Goal: Find contact information: Find contact information

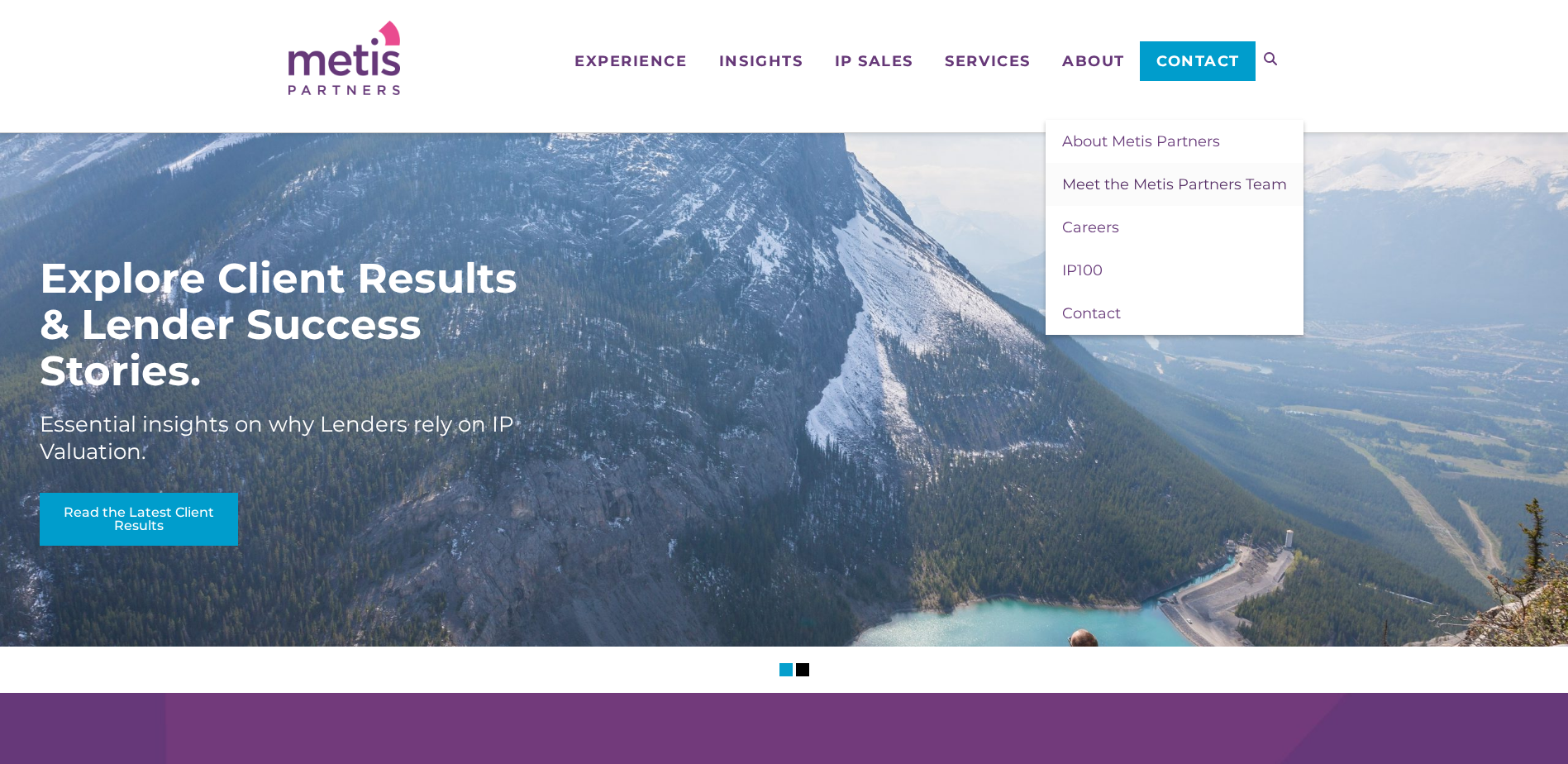
click at [1089, 186] on span "Meet the Metis Partners Team" at bounding box center [1174, 184] width 224 height 18
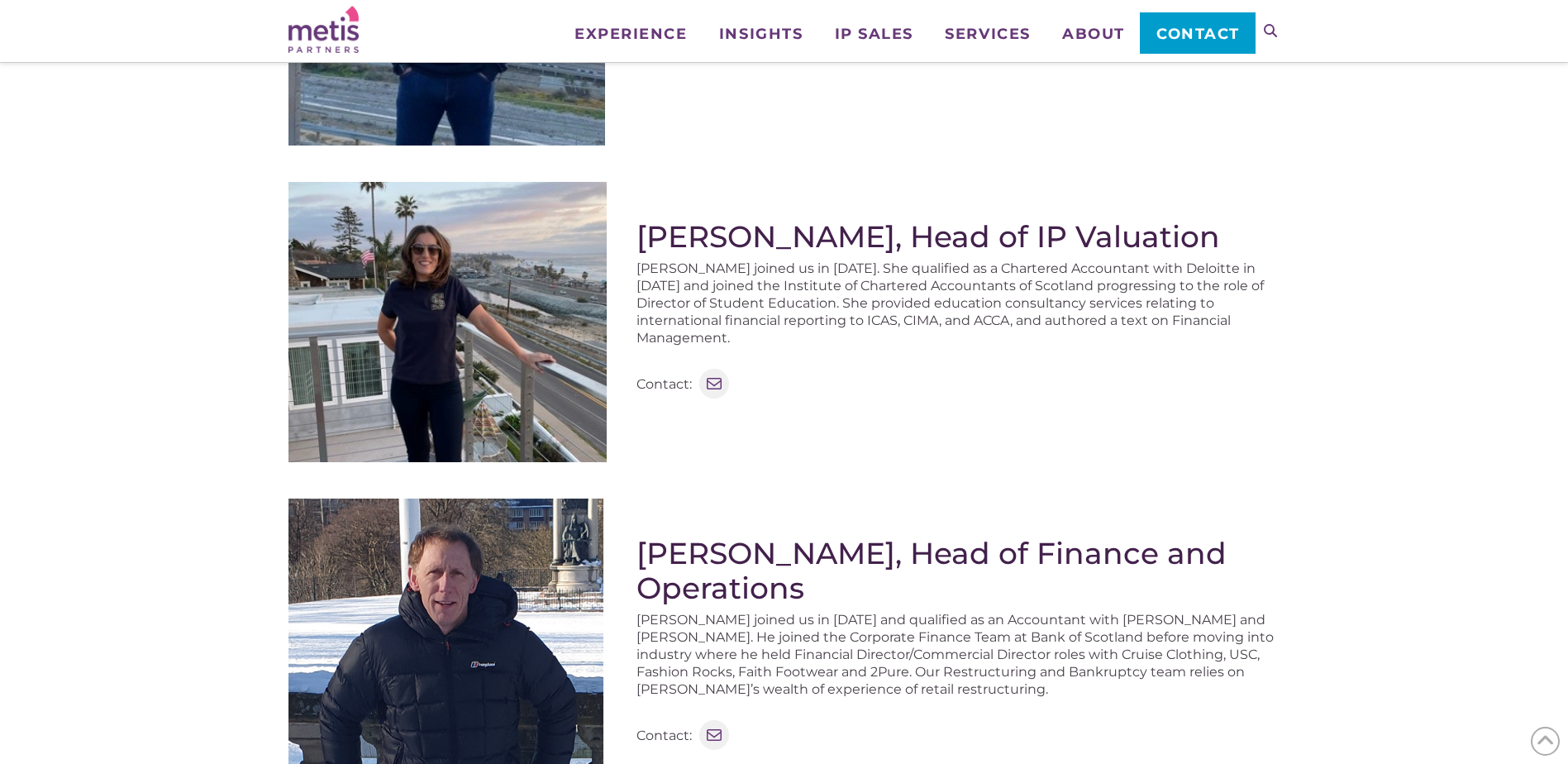
scroll to position [497, 0]
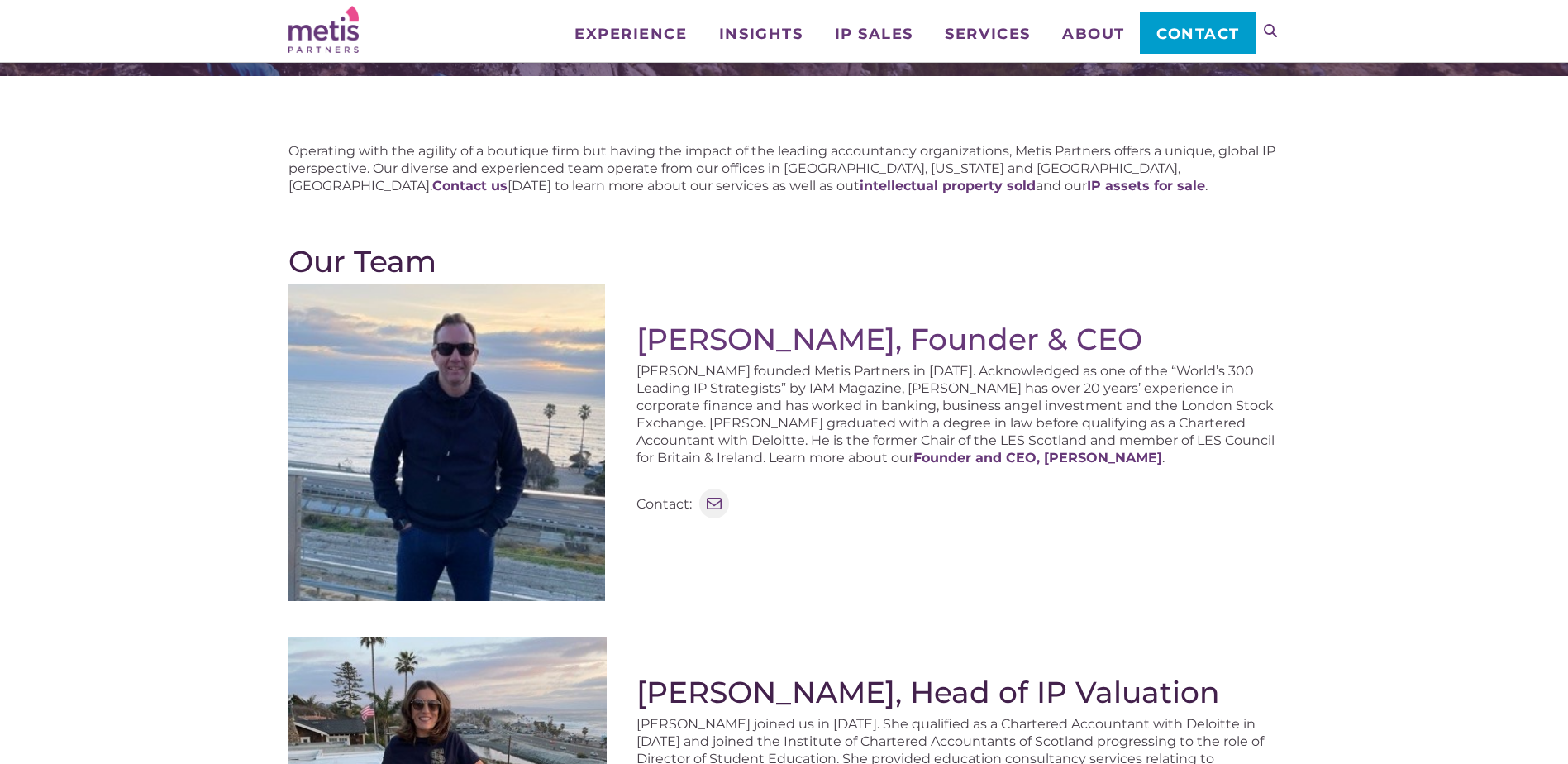
scroll to position [83, 0]
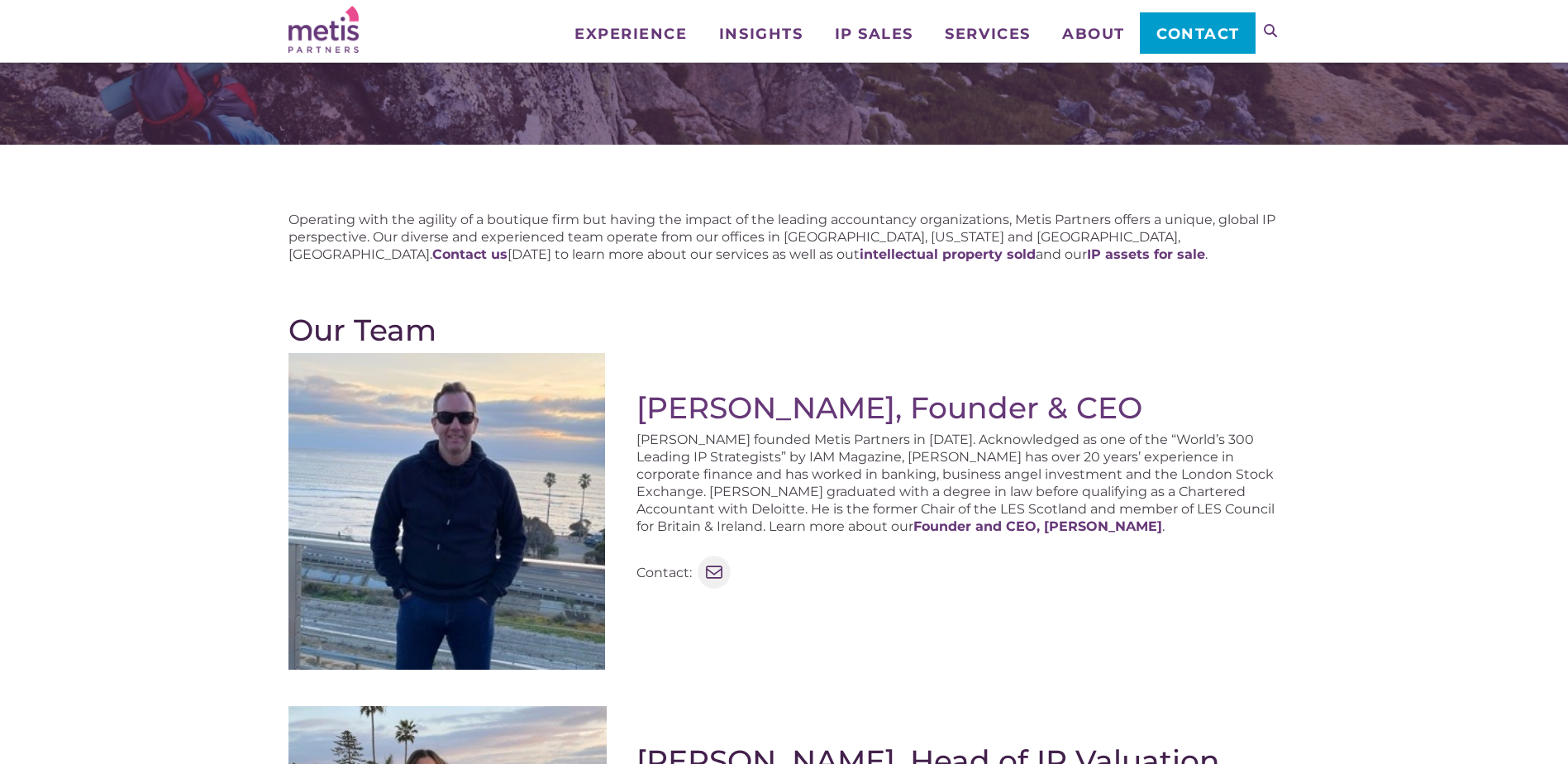
click at [707, 573] on icon at bounding box center [714, 573] width 21 height 21
